Goal: Transaction & Acquisition: Purchase product/service

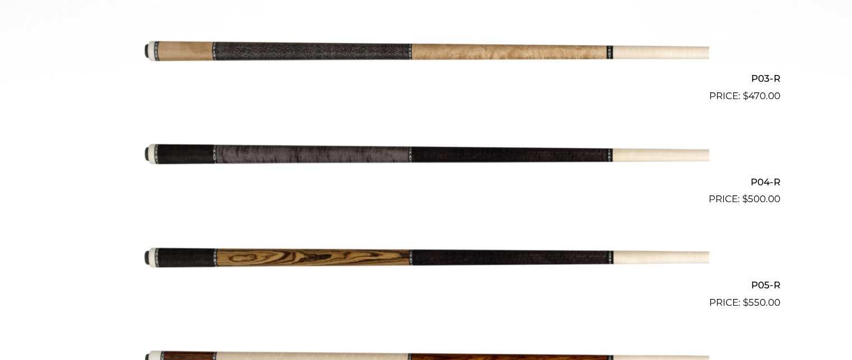
scroll to position [554, 0]
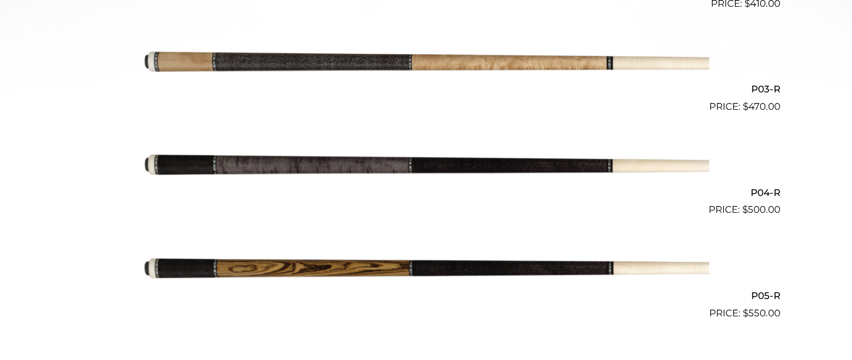
click at [481, 168] on img at bounding box center [426, 166] width 566 height 94
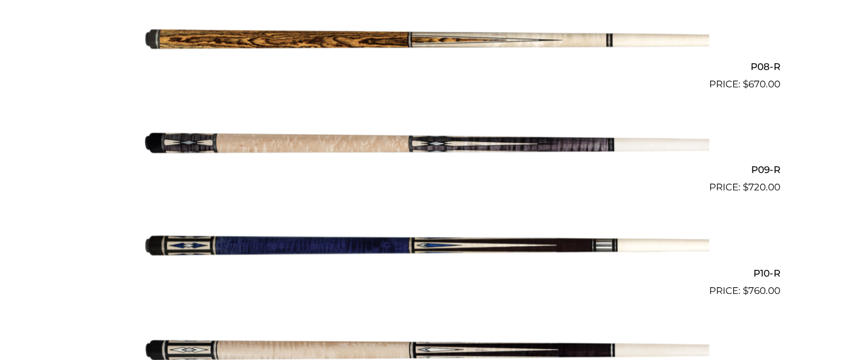
scroll to position [1092, 0]
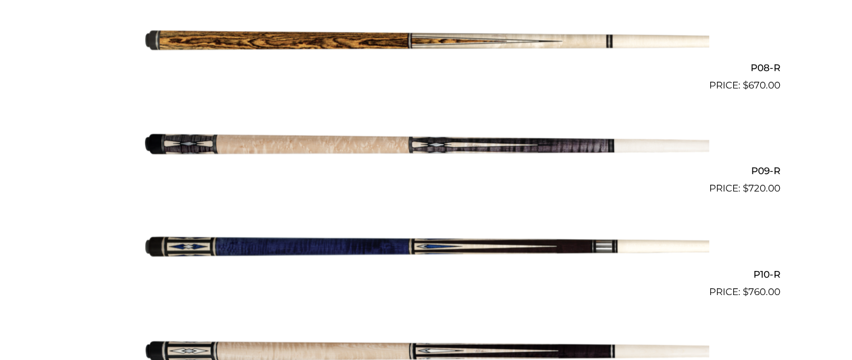
click at [357, 256] on img at bounding box center [426, 248] width 566 height 94
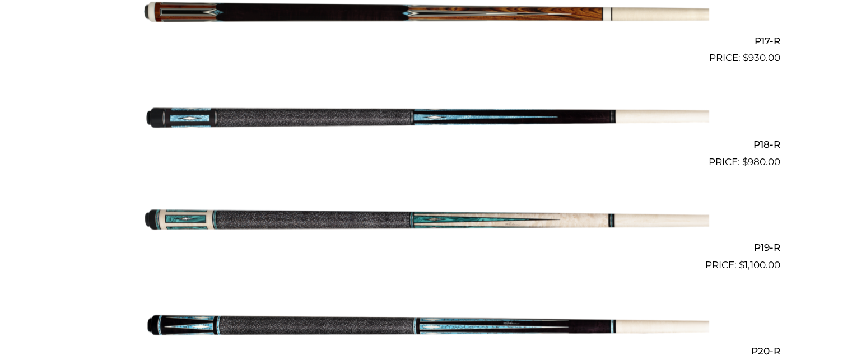
scroll to position [2053, 0]
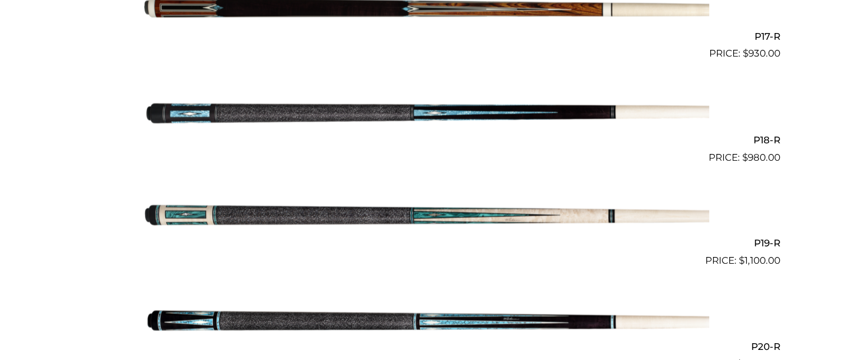
drag, startPoint x: 415, startPoint y: 127, endPoint x: 418, endPoint y: 118, distance: 9.4
click at [415, 126] on img at bounding box center [426, 113] width 566 height 94
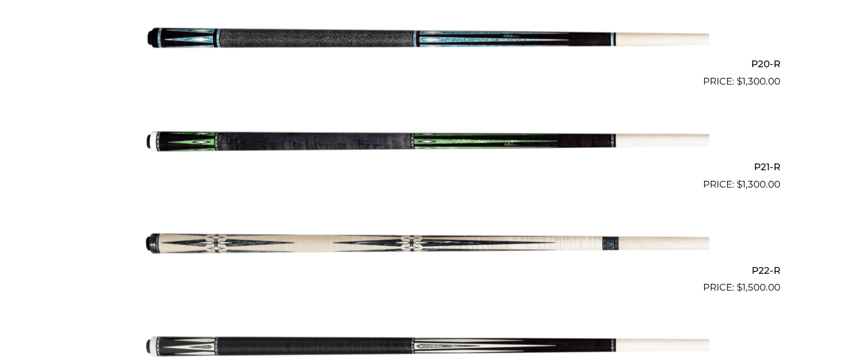
scroll to position [2336, 0]
click at [378, 131] on img at bounding box center [426, 141] width 566 height 94
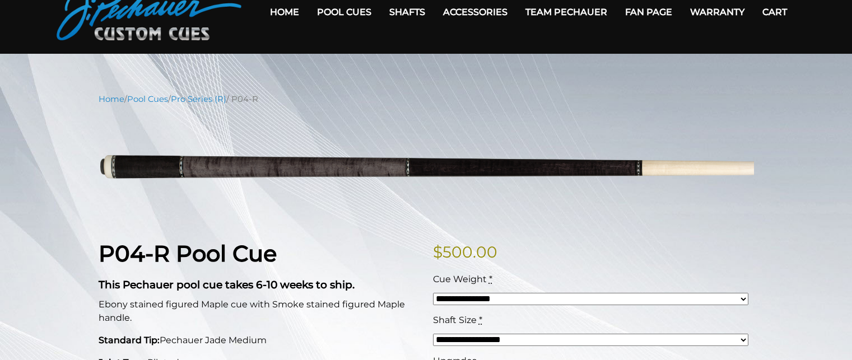
scroll to position [52, 0]
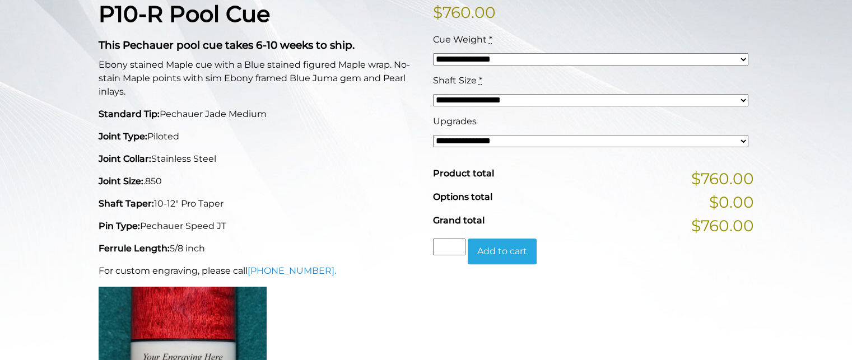
scroll to position [299, 0]
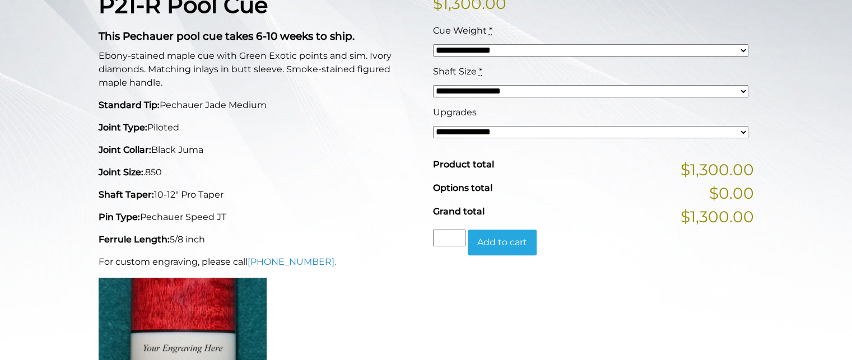
scroll to position [313, 0]
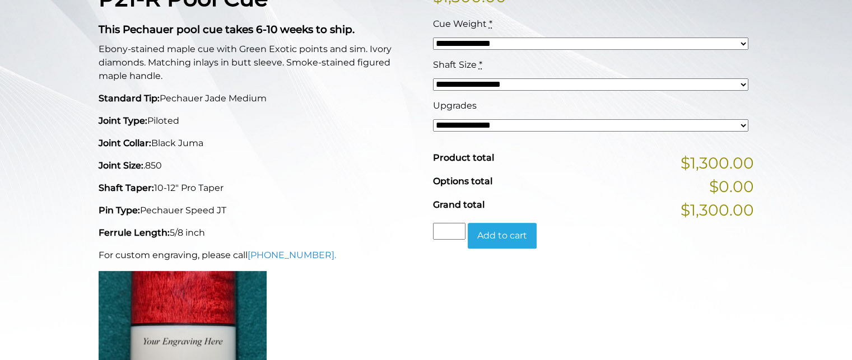
click at [545, 119] on select "**********" at bounding box center [591, 125] width 316 height 12
select select "*****"
click at [433, 119] on select "**********" at bounding box center [591, 125] width 316 height 12
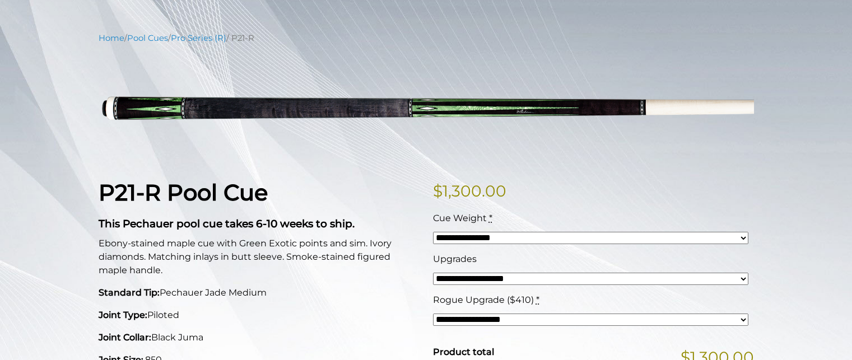
scroll to position [118, 0]
